Goal: Task Accomplishment & Management: Manage account settings

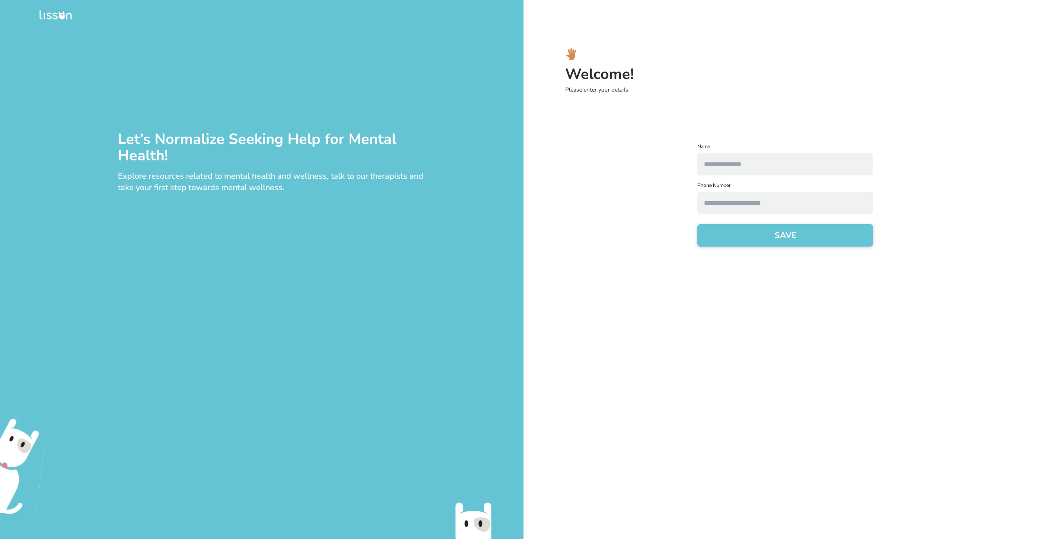
click at [782, 165] on input "text" at bounding box center [786, 164] width 176 height 23
type input "*****"
type input "**********"
click at [807, 238] on button "SAVE" at bounding box center [786, 235] width 176 height 23
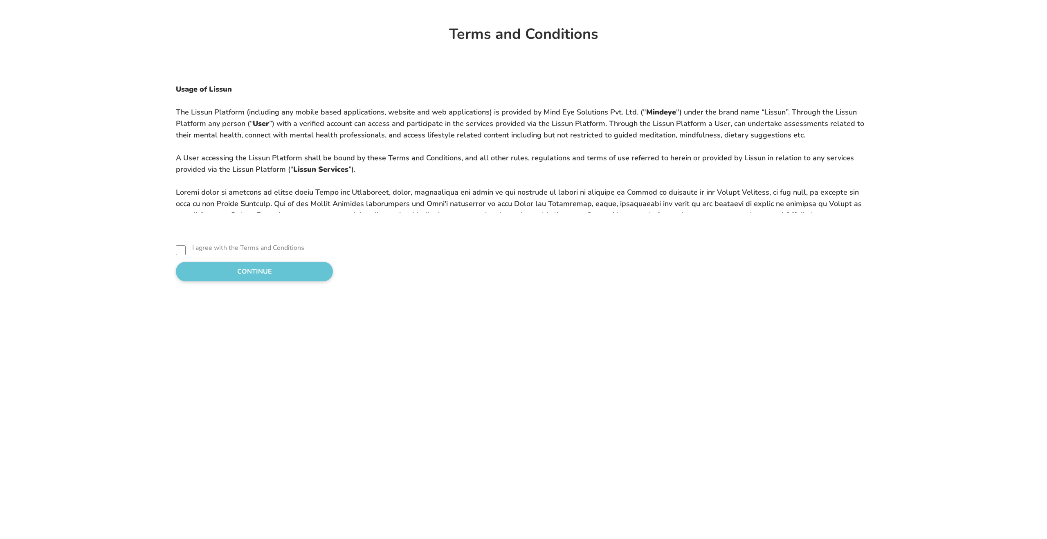
click at [205, 266] on button "CONTINUE" at bounding box center [254, 272] width 157 height 20
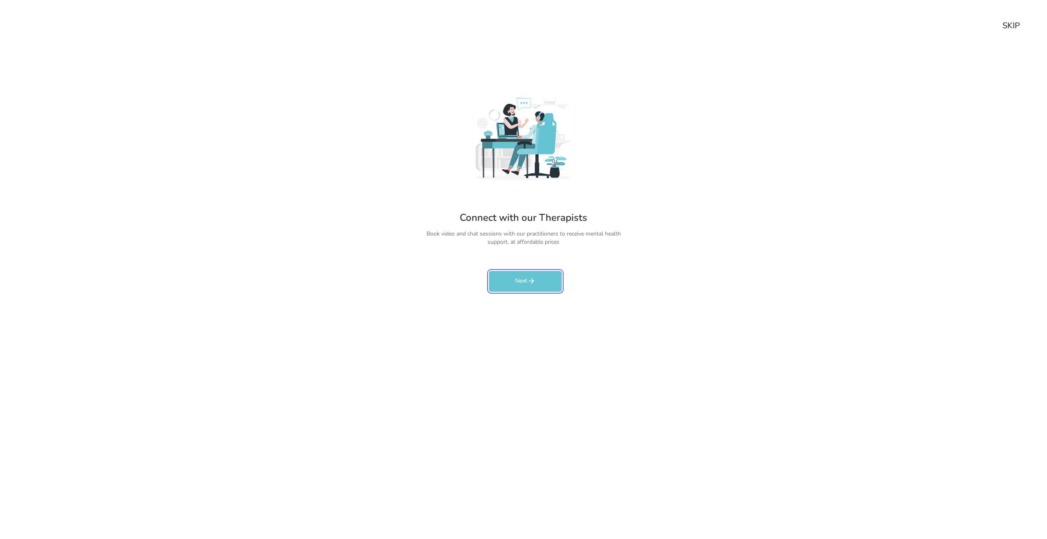
click at [515, 278] on button "Next" at bounding box center [525, 281] width 73 height 21
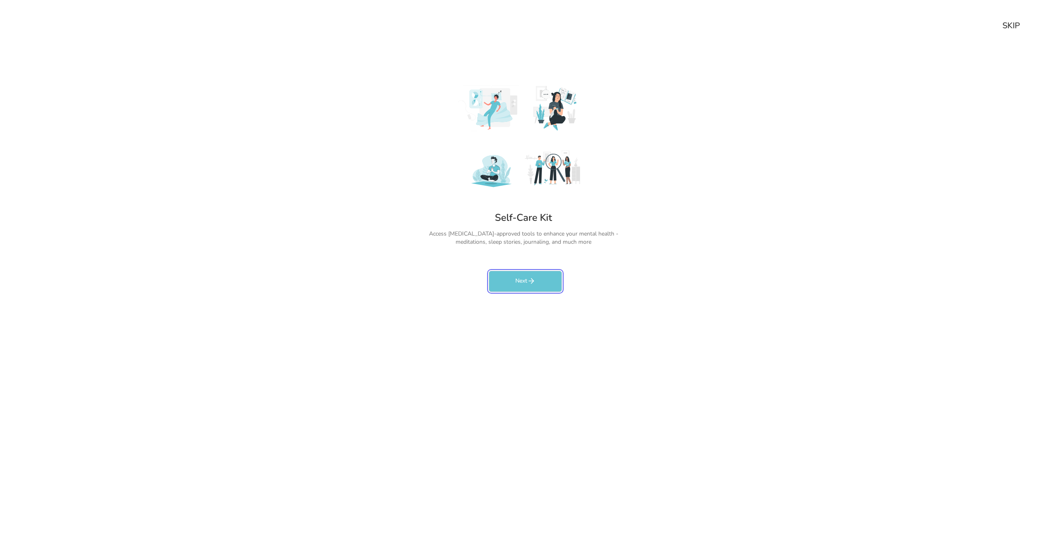
click at [515, 278] on button "Next" at bounding box center [525, 281] width 73 height 21
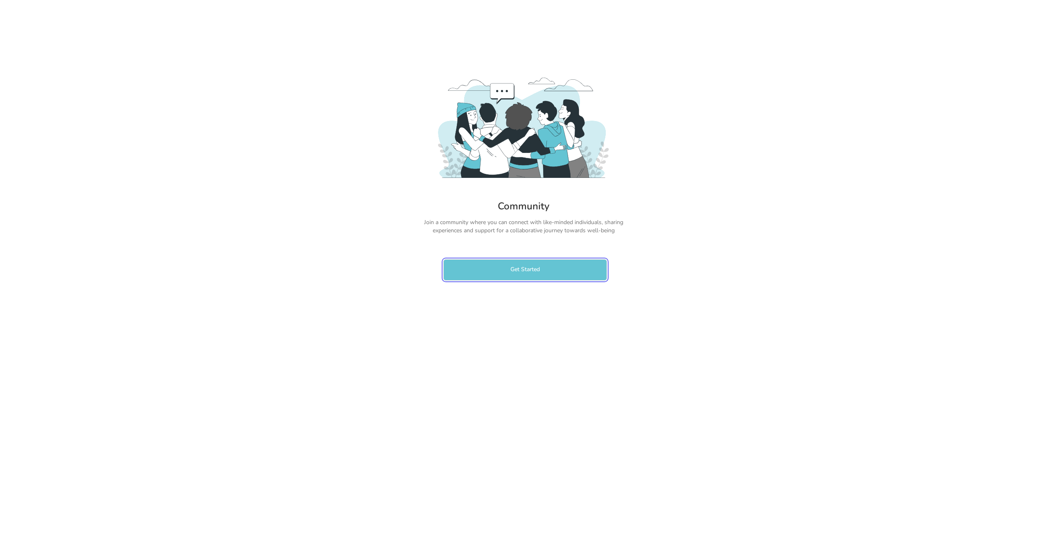
click at [515, 278] on button "Get Started" at bounding box center [525, 269] width 164 height 21
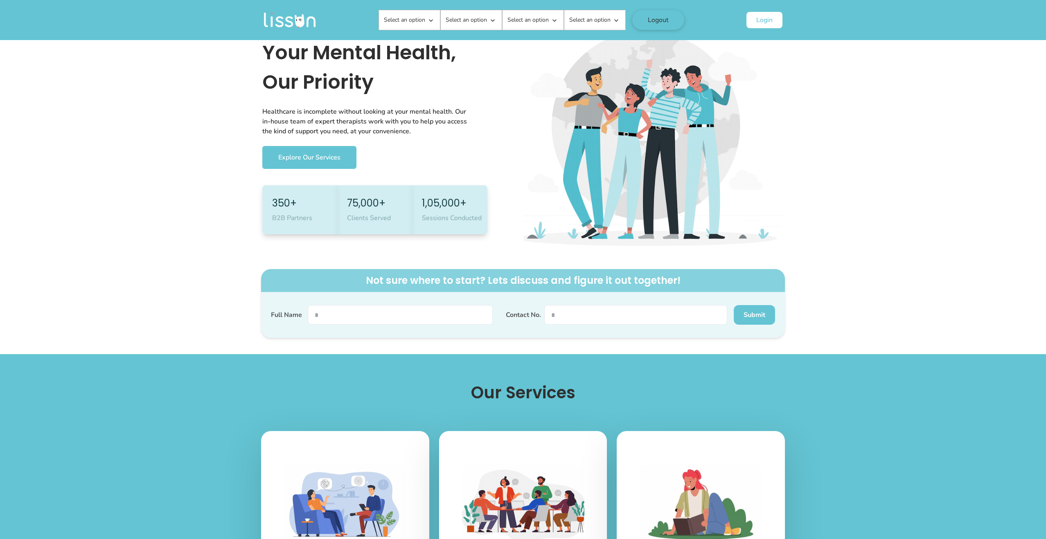
click at [408, 21] on p "Select an option" at bounding box center [404, 20] width 41 height 8
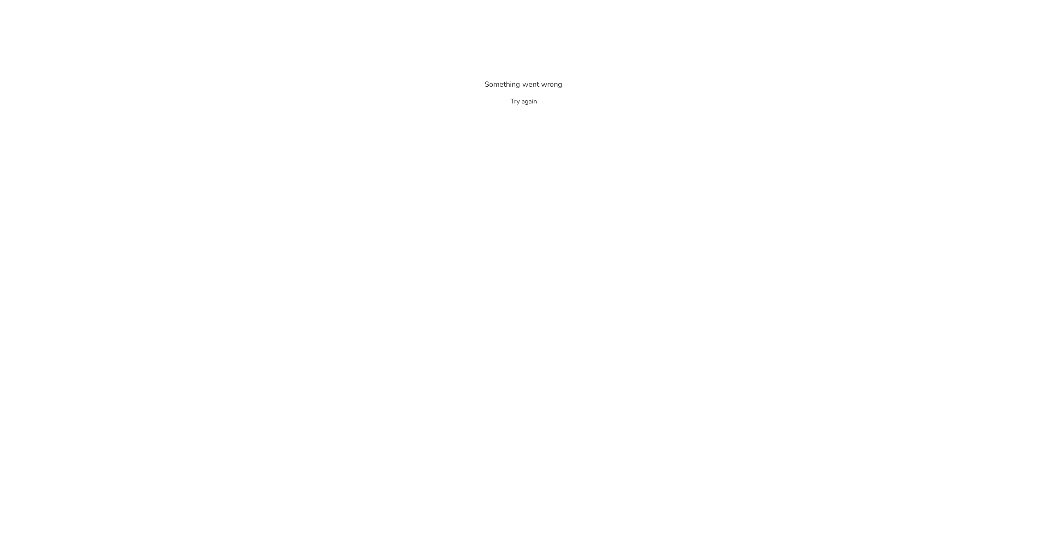
click at [518, 105] on button "Try again" at bounding box center [524, 102] width 27 height 10
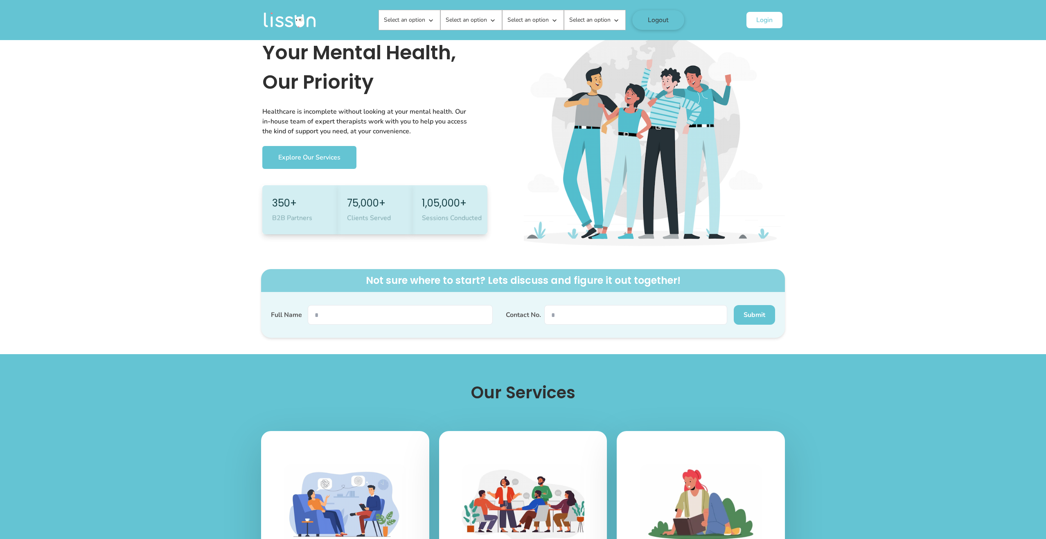
click at [414, 23] on p "Select an option" at bounding box center [404, 20] width 41 height 8
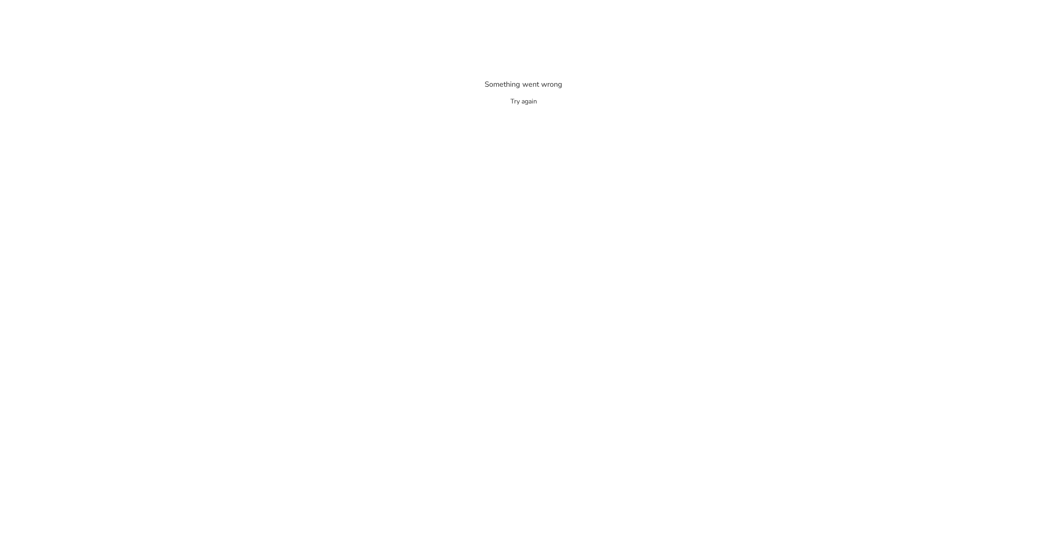
click at [520, 101] on button "Try again" at bounding box center [524, 102] width 27 height 10
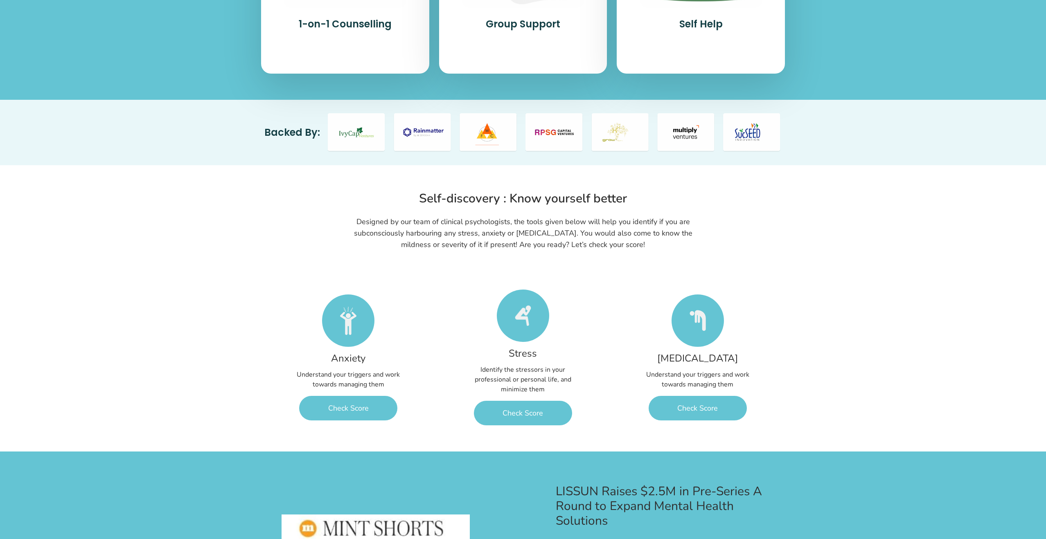
scroll to position [453, 0]
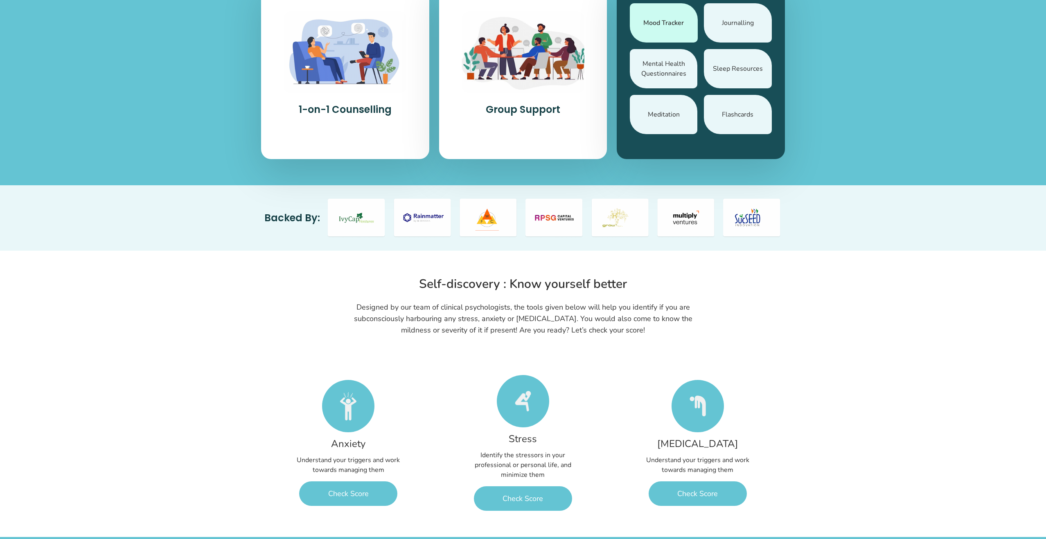
click at [671, 41] on div "Mood Tracker" at bounding box center [664, 22] width 68 height 39
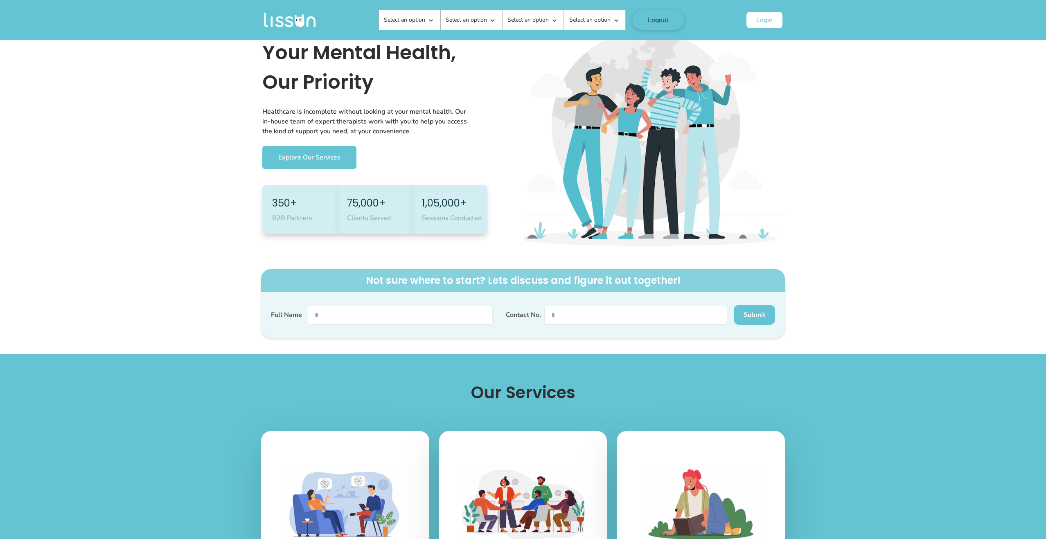
click at [592, 23] on p "Select an option" at bounding box center [589, 20] width 41 height 8
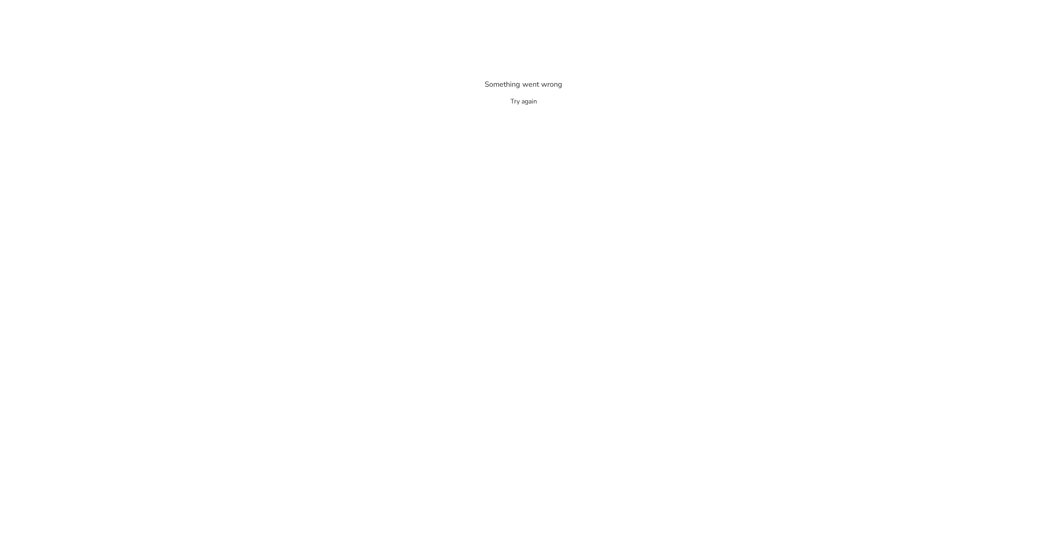
click at [527, 103] on button "Try again" at bounding box center [524, 102] width 27 height 10
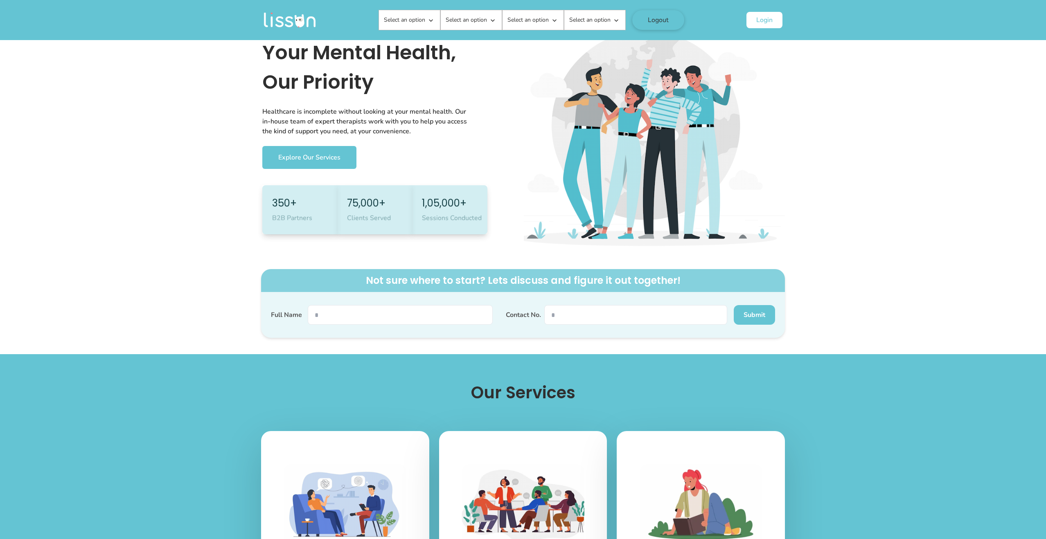
click at [663, 19] on button "Logout" at bounding box center [658, 20] width 52 height 20
